Goal: Complete application form

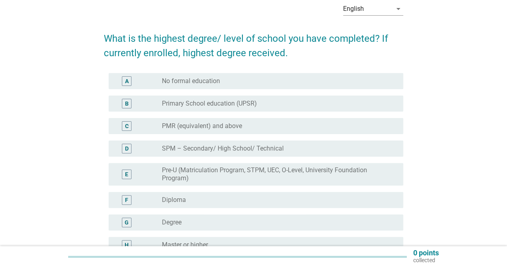
scroll to position [80, 0]
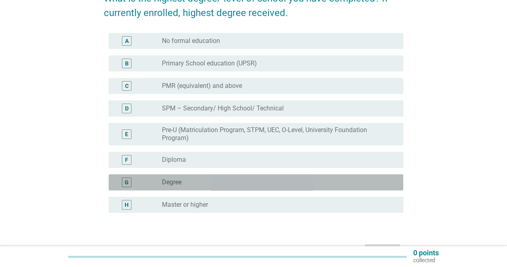
click at [193, 180] on div "radio_button_unchecked Degree" at bounding box center [276, 182] width 229 height 8
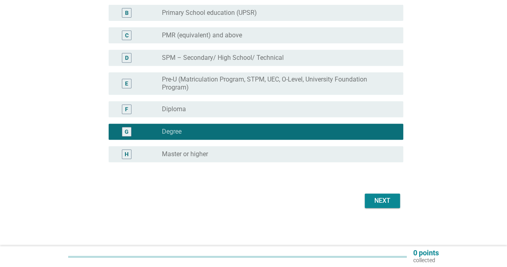
scroll to position [131, 0]
click at [381, 204] on div "Next" at bounding box center [382, 201] width 22 height 10
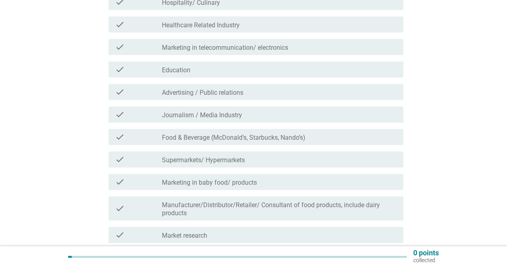
scroll to position [0, 0]
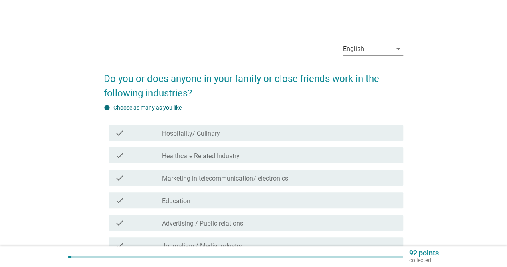
click at [261, 133] on div "check_box_outline_blank Hospitality/ Culinary" at bounding box center [279, 133] width 235 height 10
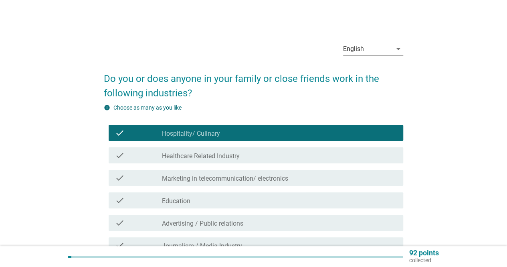
click at [278, 179] on label "Marketing in telecommunication/ electronics" at bounding box center [225, 178] width 126 height 8
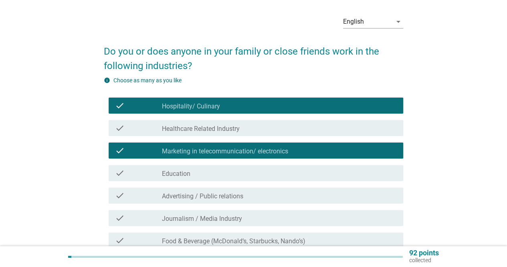
scroll to position [40, 0]
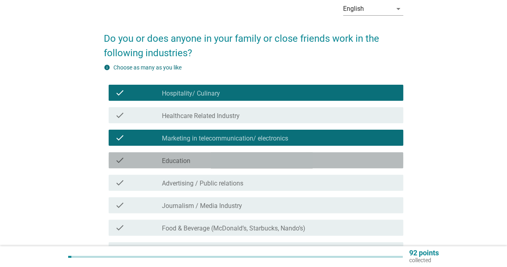
click at [262, 160] on div "check_box_outline_blank Education" at bounding box center [279, 160] width 235 height 10
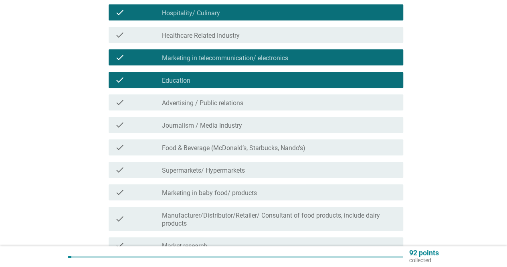
scroll to position [160, 0]
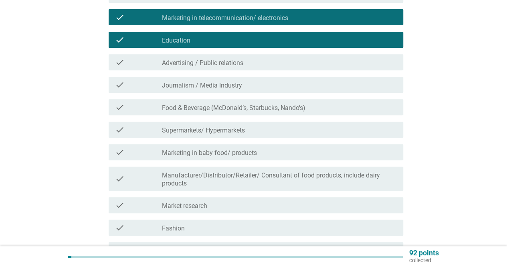
click at [271, 153] on div "check_box_outline_blank Marketing in baby food/ products" at bounding box center [279, 152] width 235 height 10
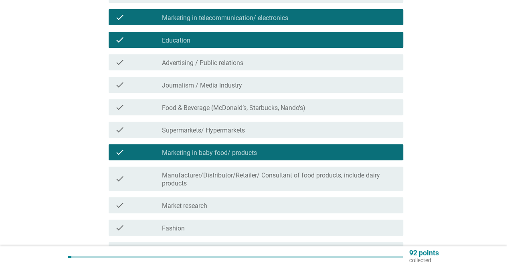
scroll to position [201, 0]
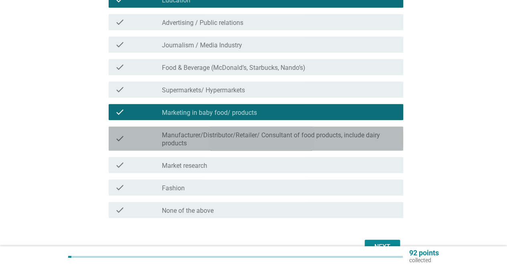
click at [272, 145] on label "Manufacturer/Distributor/Retailer/ Consultant of food products, include dairy p…" at bounding box center [279, 139] width 235 height 16
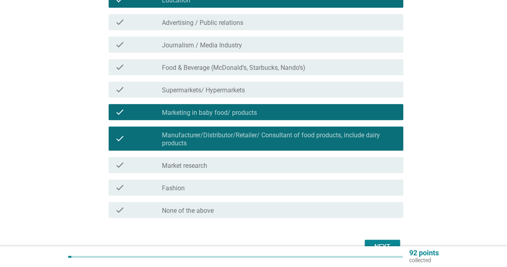
scroll to position [247, 0]
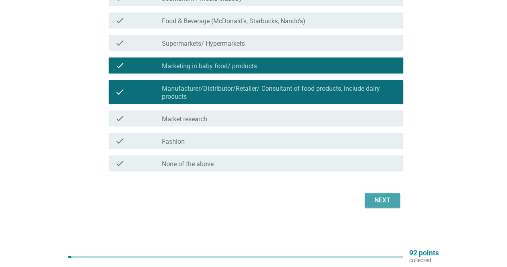
click at [382, 197] on div "Next" at bounding box center [382, 200] width 22 height 10
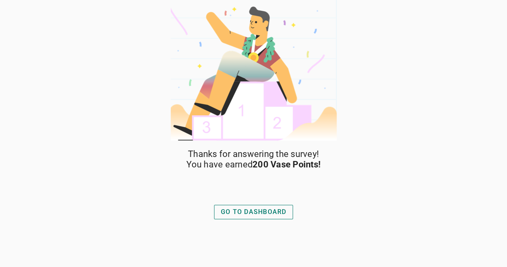
click at [278, 211] on div "GO TO DASHBOARD" at bounding box center [254, 212] width 66 height 10
